Goal: Check status: Check status

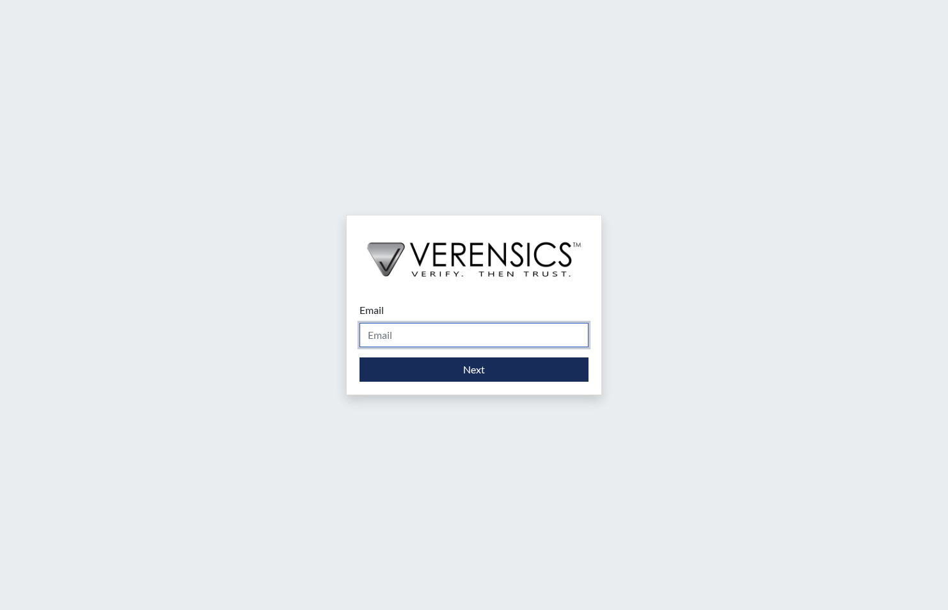
click at [407, 335] on input "Email" at bounding box center [473, 335] width 229 height 24
type input "[PERSON_NAME][EMAIL_ADDRESS][PERSON_NAME][DOMAIN_NAME]"
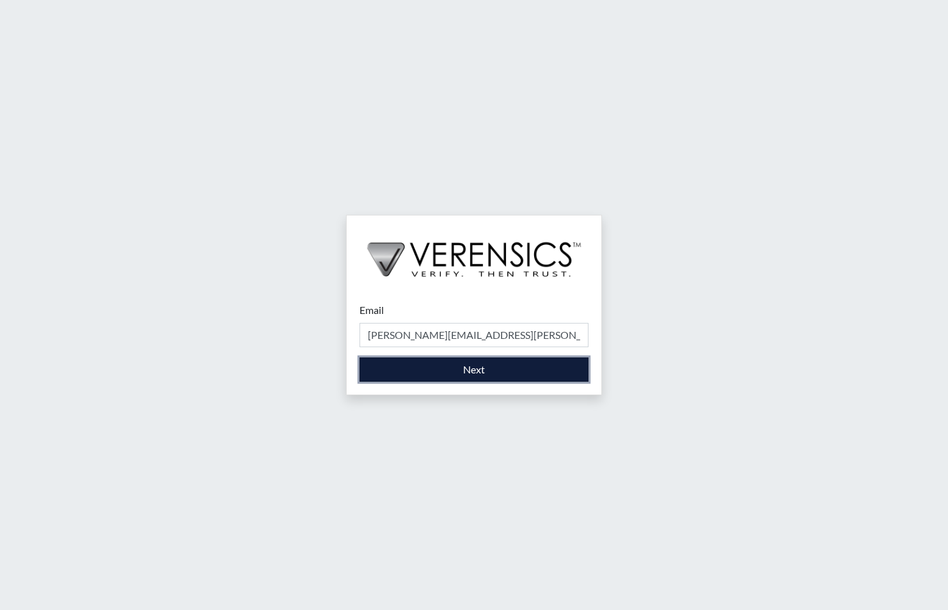
click at [414, 367] on button "Next" at bounding box center [473, 370] width 229 height 24
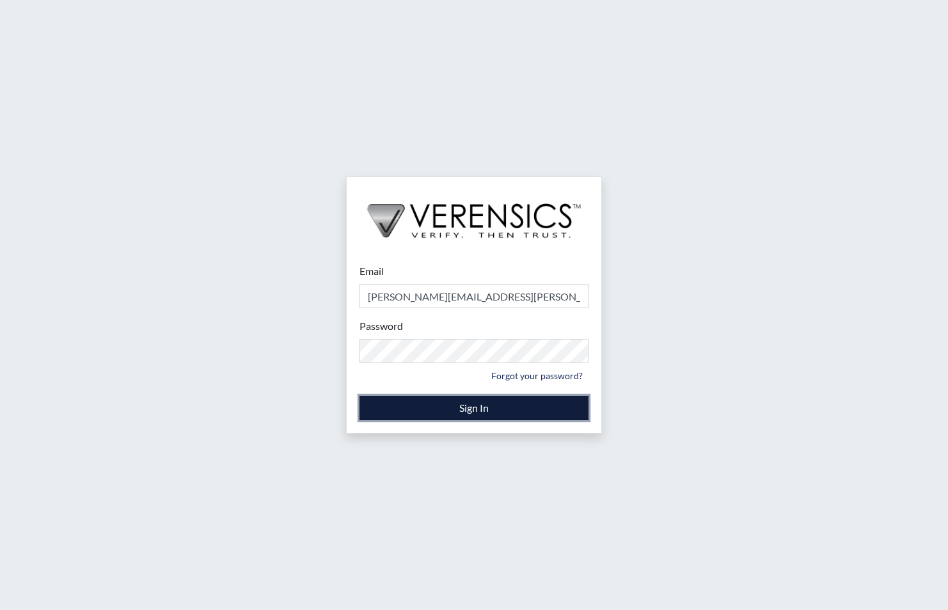
click at [417, 402] on button "Sign In" at bounding box center [473, 408] width 229 height 24
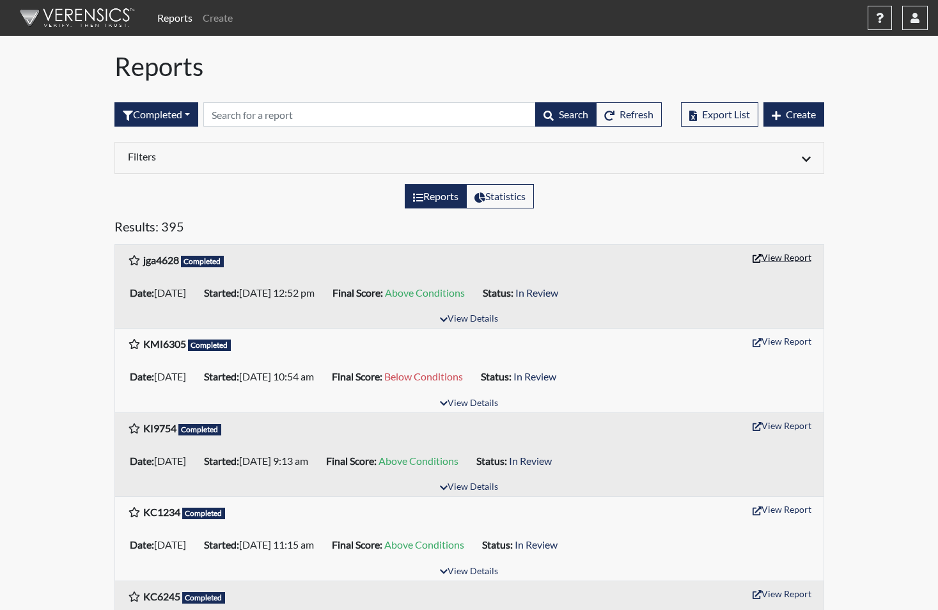
click at [779, 255] on button "View Report" at bounding box center [782, 258] width 70 height 20
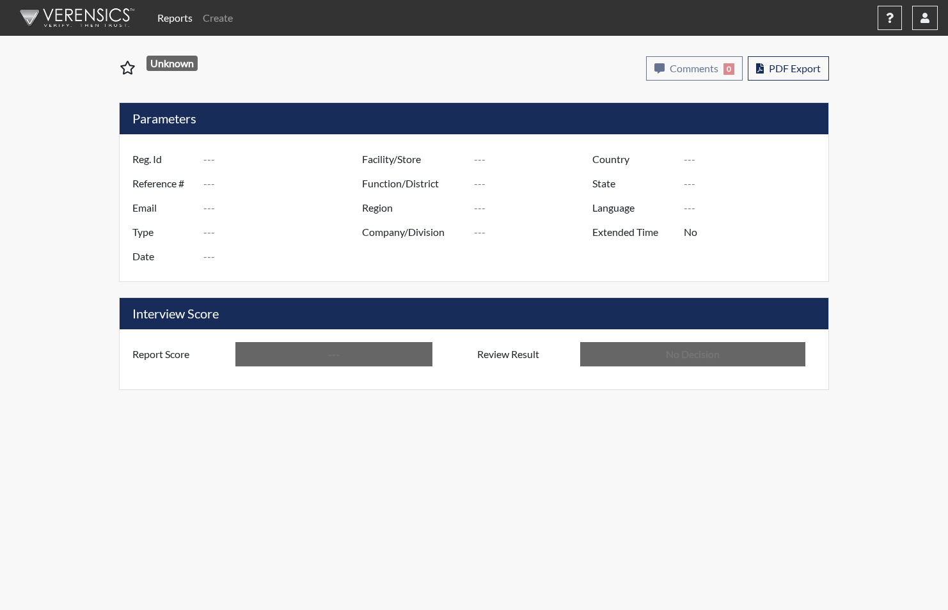
type input "jga4628"
type input "50885"
type input "---"
type input "Corrections Pre-Employment"
type input "[DATE]"
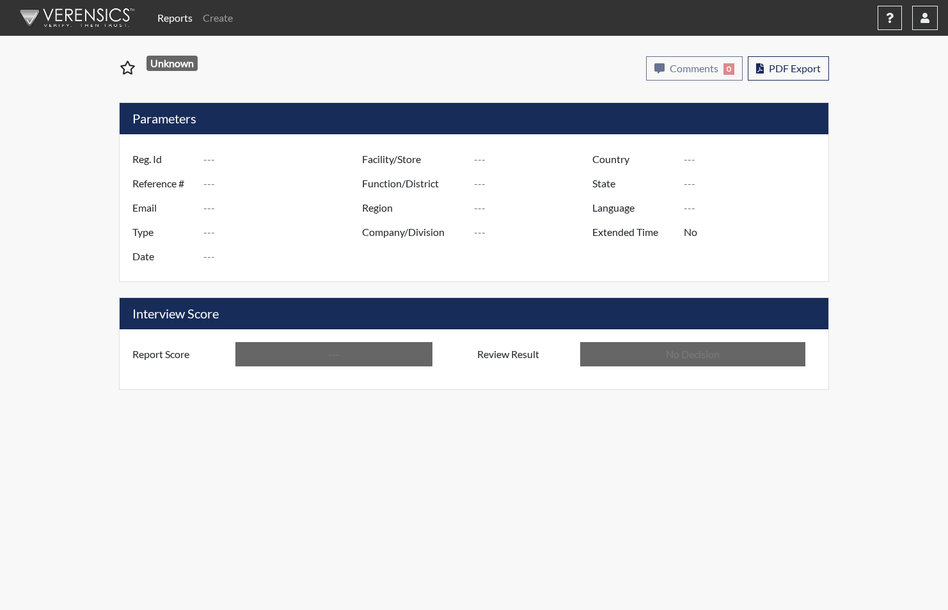
type input "[PERSON_NAME]"
type input "[GEOGRAPHIC_DATA]"
type input "[US_STATE]"
type input "English"
type input "Above Conditions"
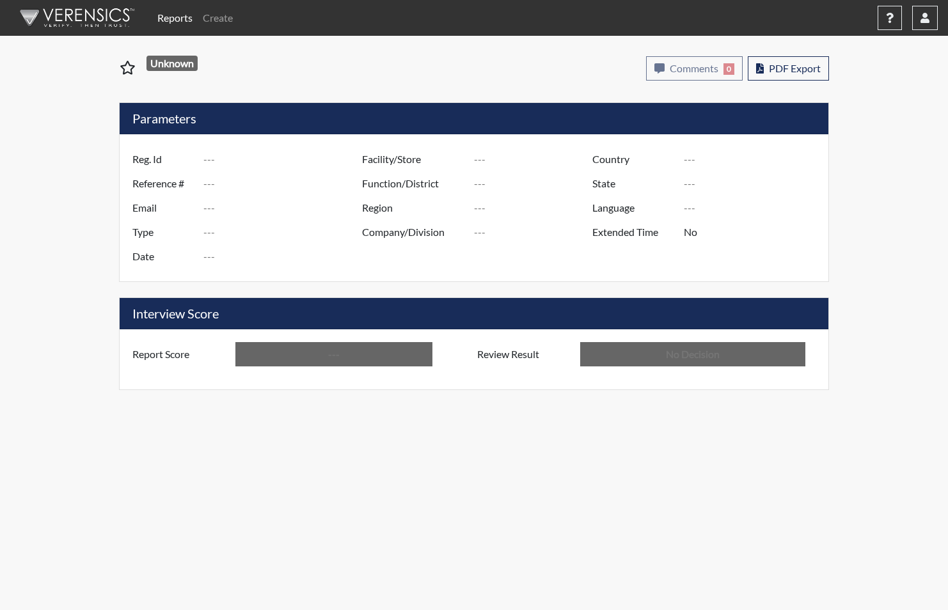
type input "In Review"
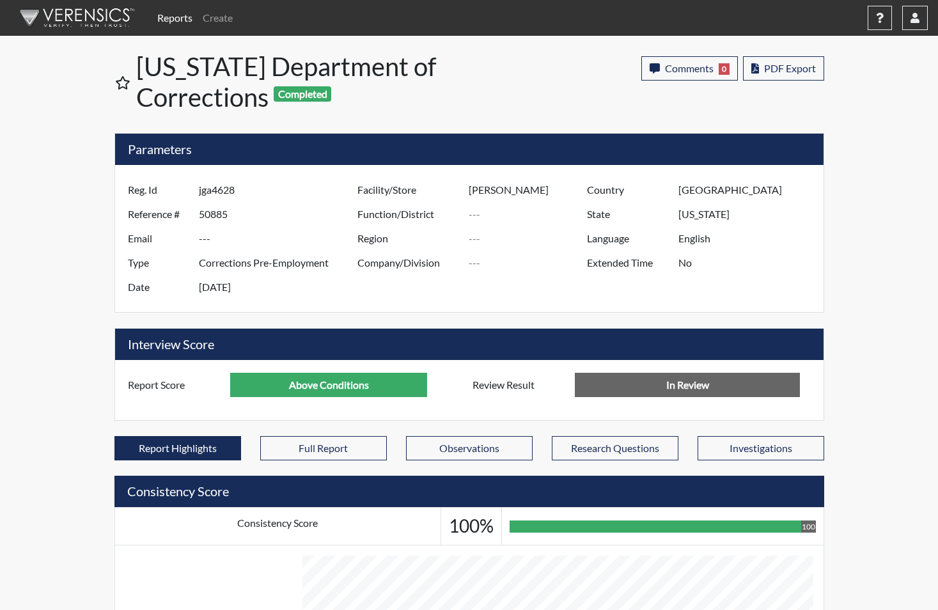
scroll to position [212, 532]
click at [570, 246] on input "text" at bounding box center [530, 238] width 122 height 24
